Goal: Navigation & Orientation: Find specific page/section

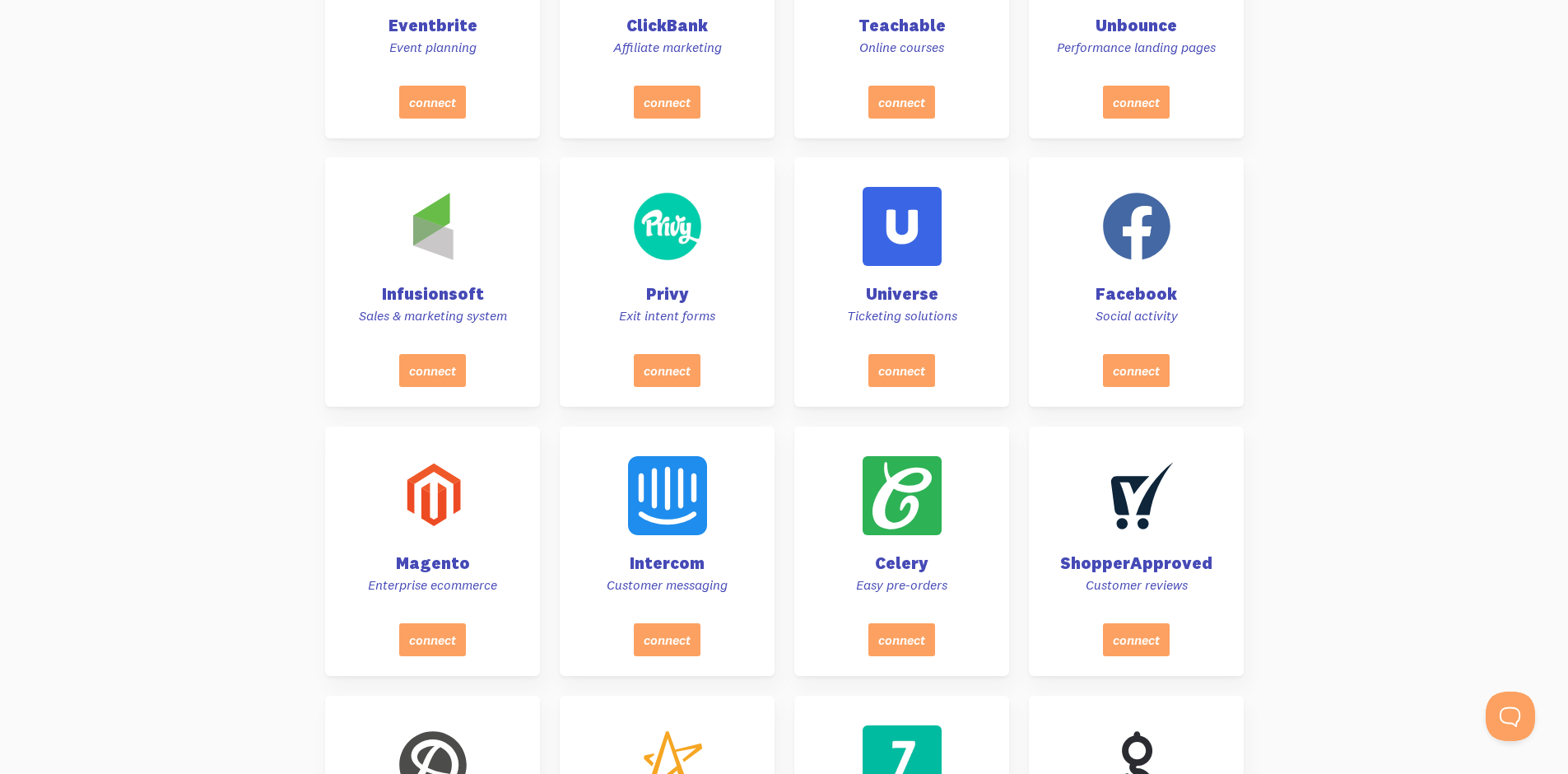
scroll to position [2551, 0]
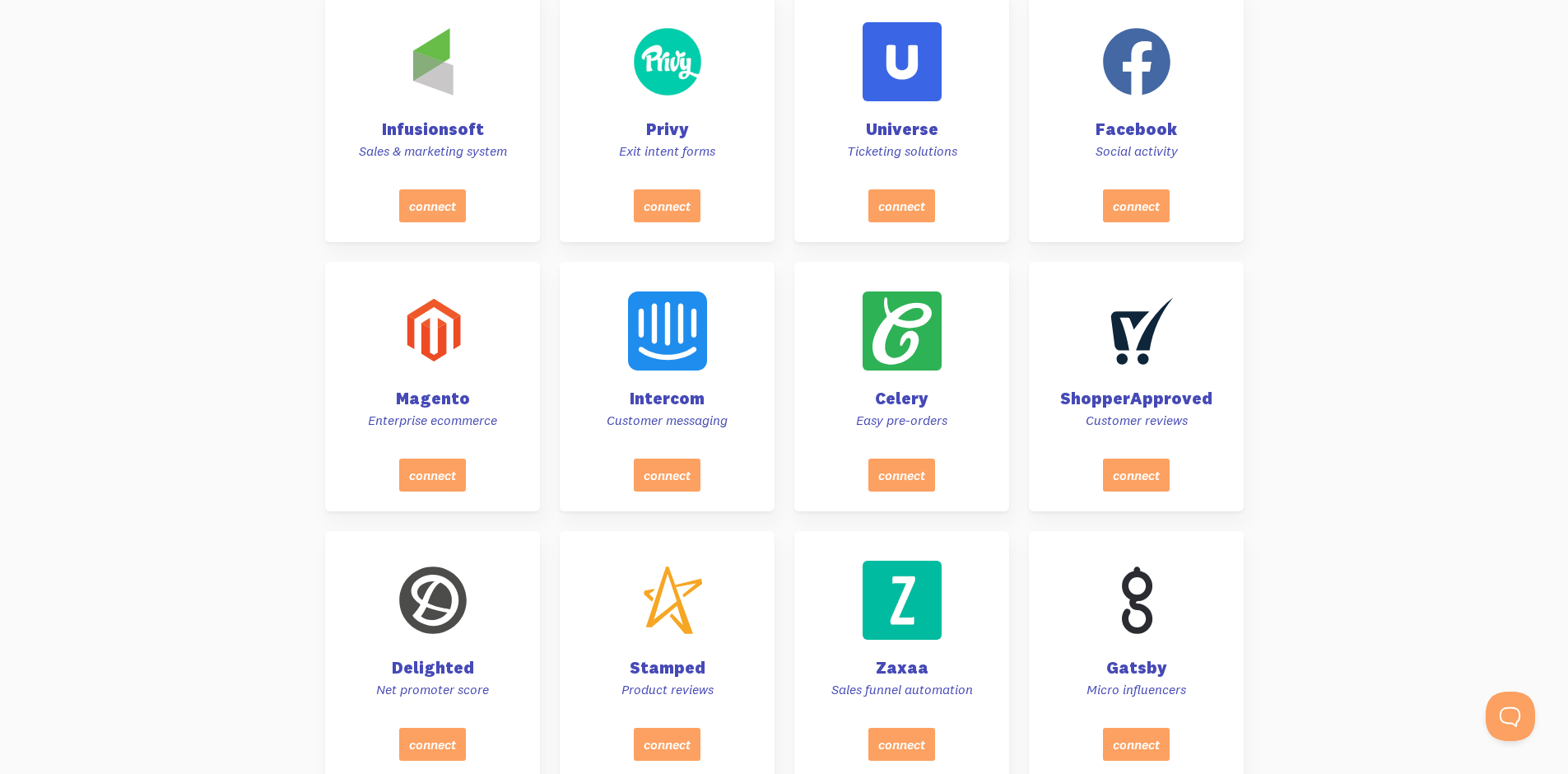
click at [440, 385] on div "Magento Enterprise ecommerce" at bounding box center [433, 365] width 175 height 187
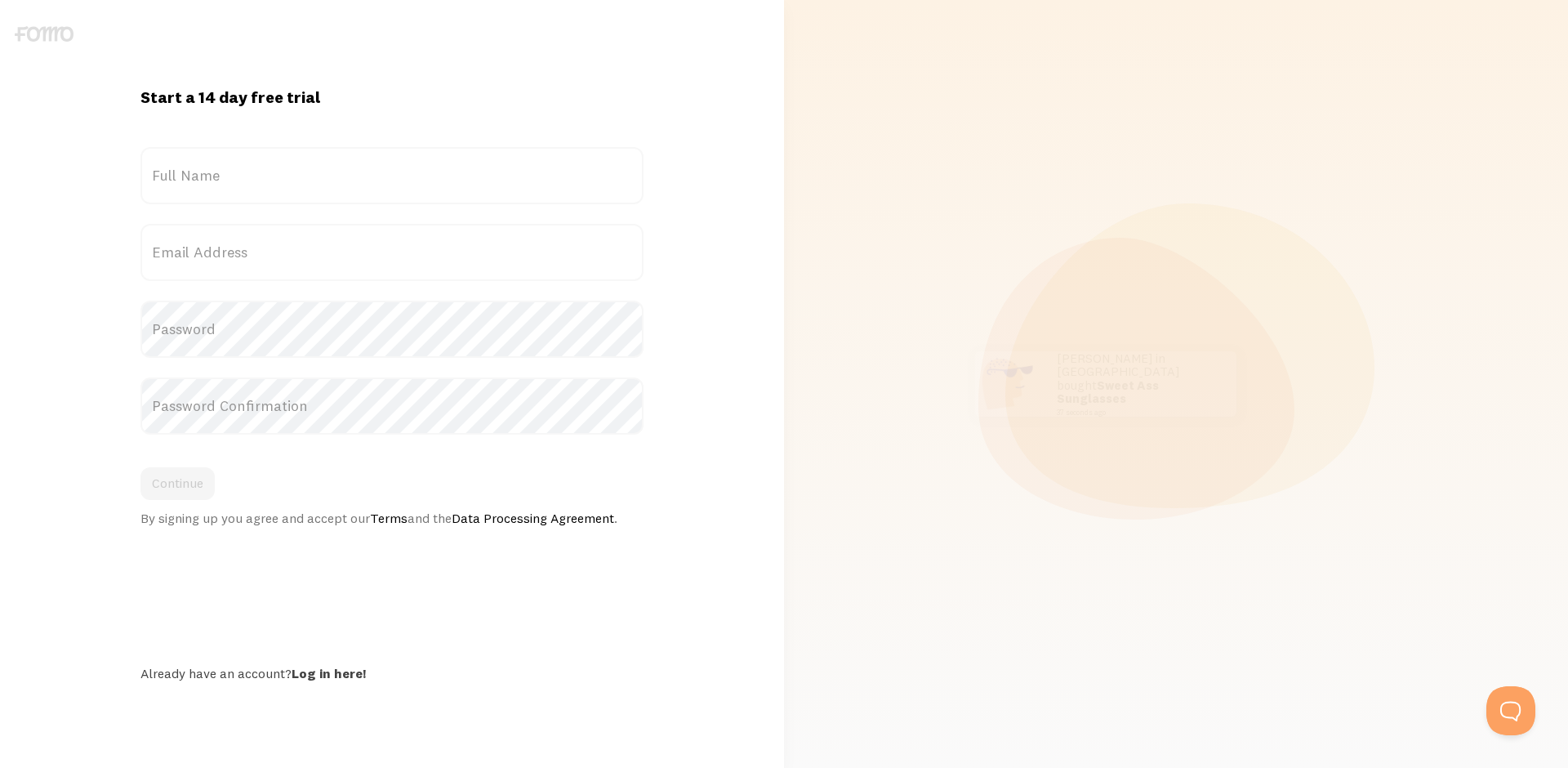
click at [37, 37] on img at bounding box center [44, 33] width 59 height 16
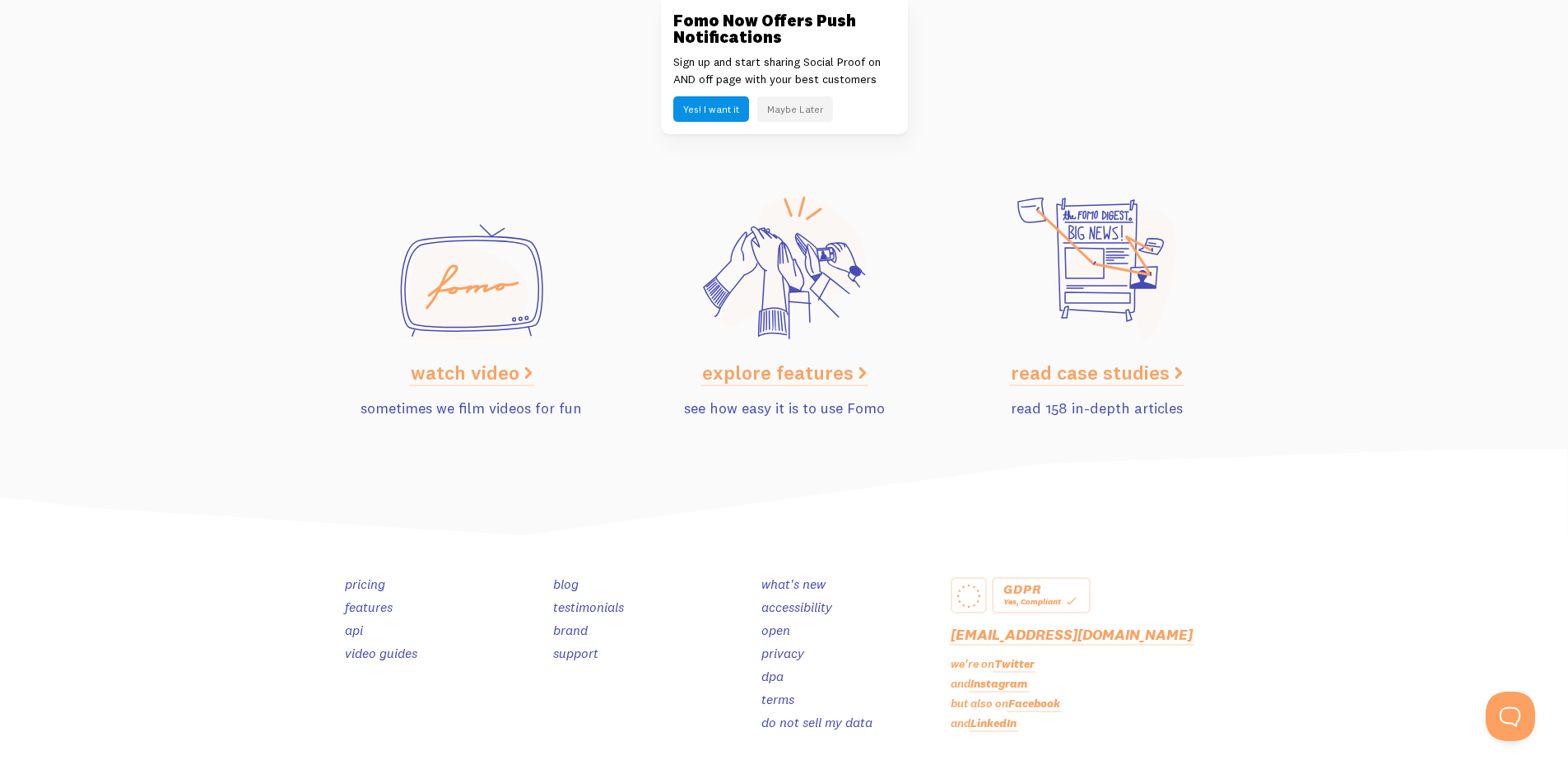
scroll to position [8229, 0]
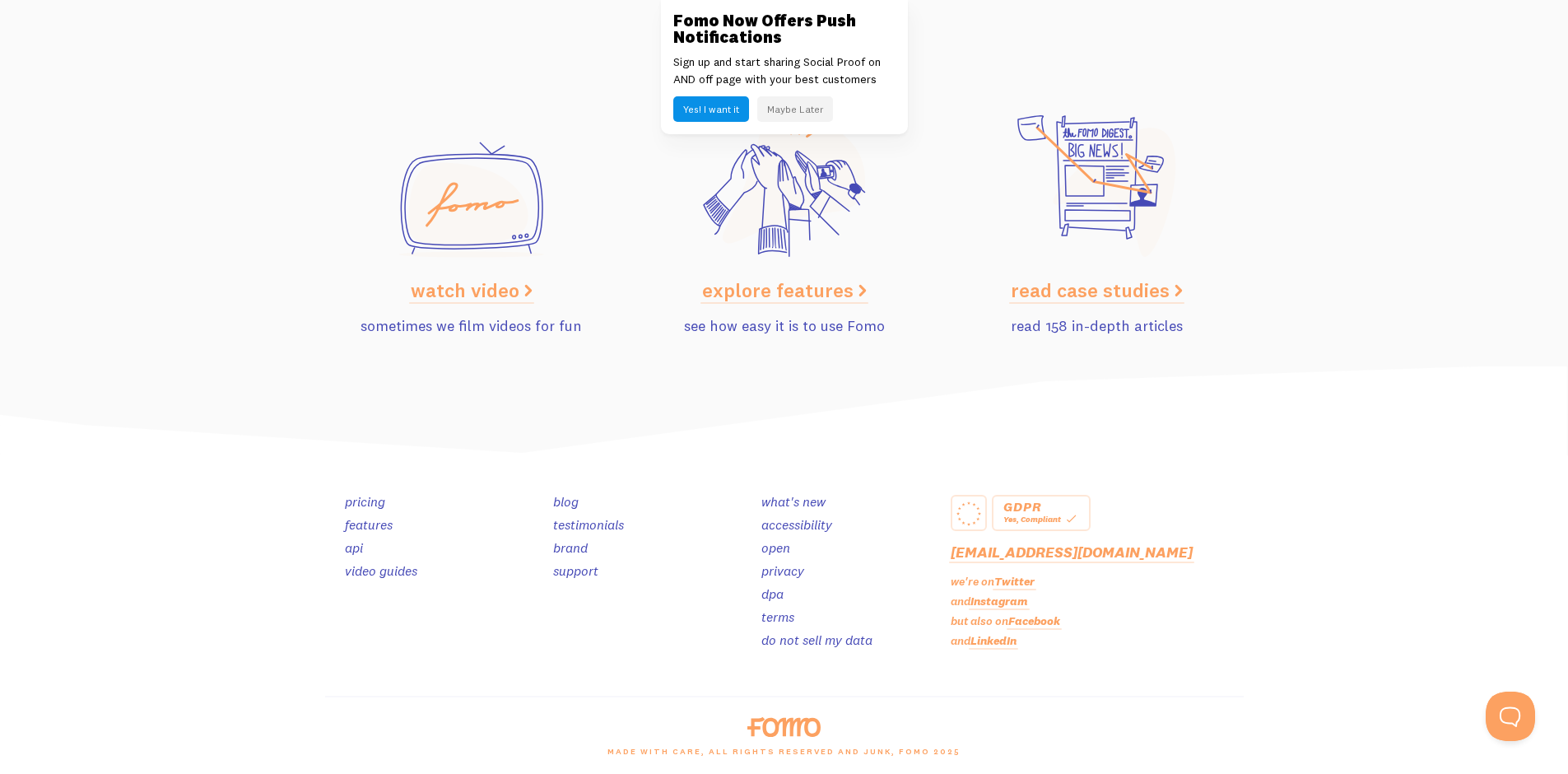
click at [794, 529] on link "accessibility" at bounding box center [797, 525] width 71 height 17
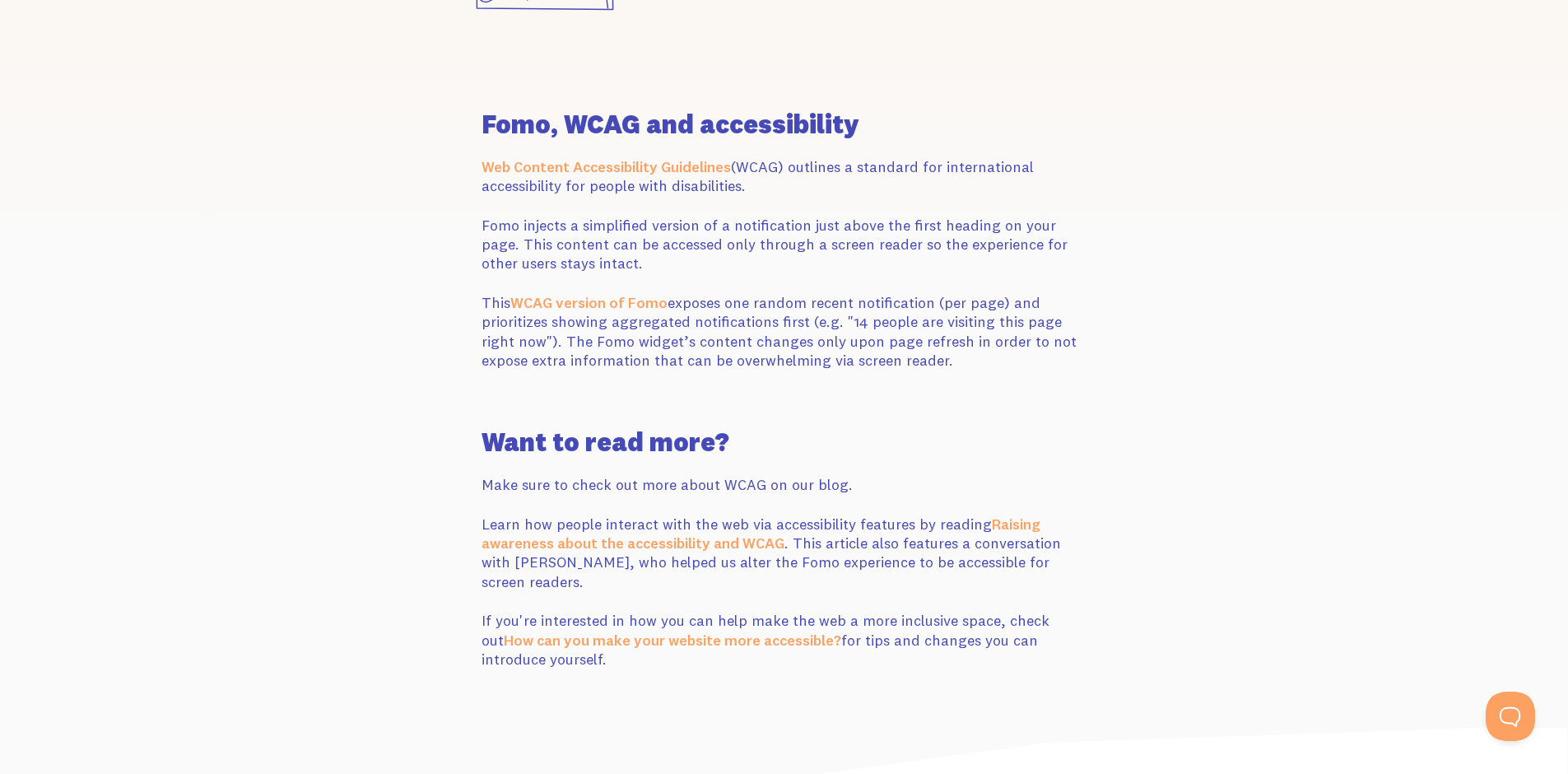
scroll to position [659, 0]
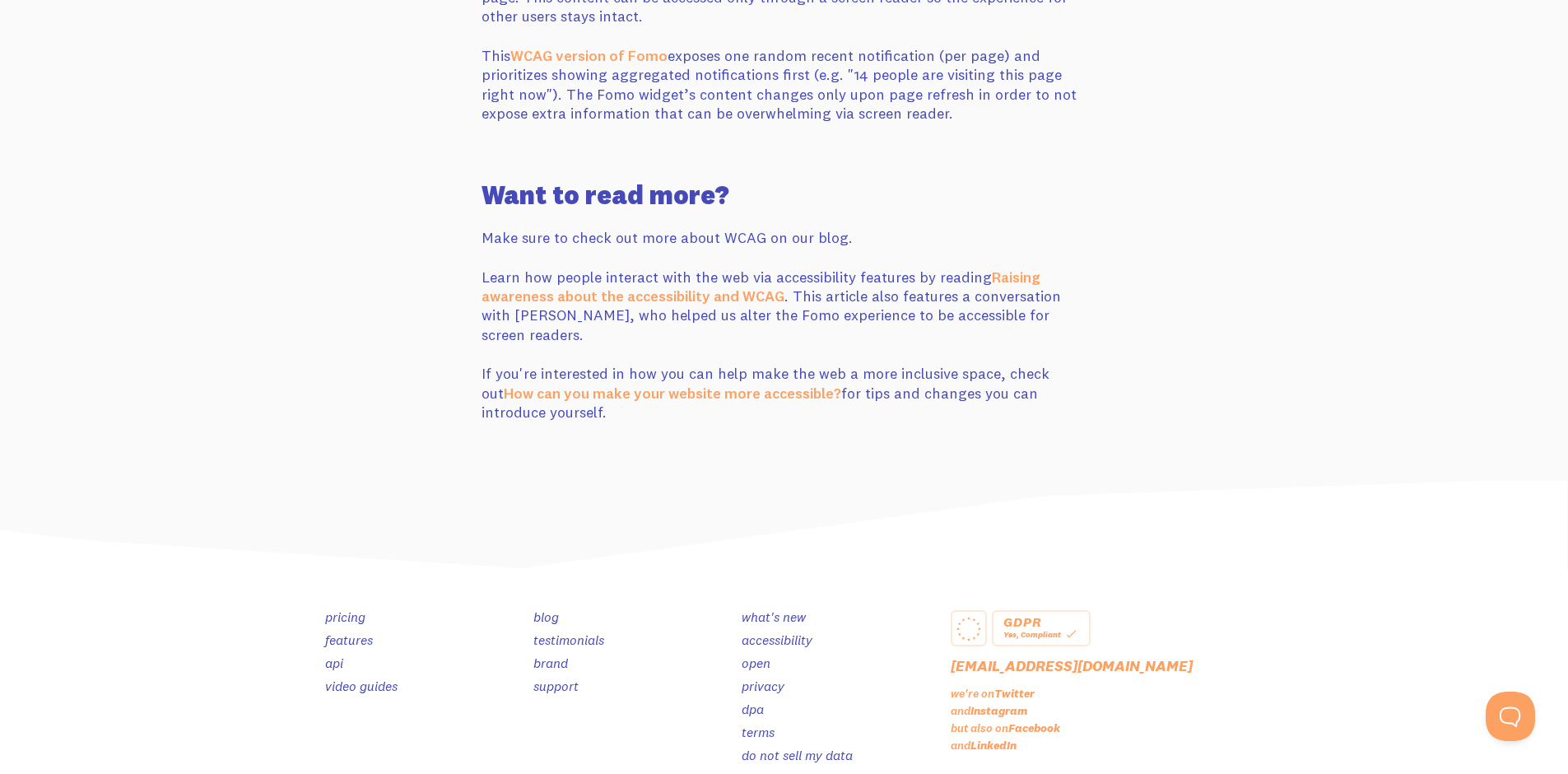
click at [763, 677] on link "privacy" at bounding box center [763, 686] width 43 height 17
